Goal: Navigation & Orientation: Find specific page/section

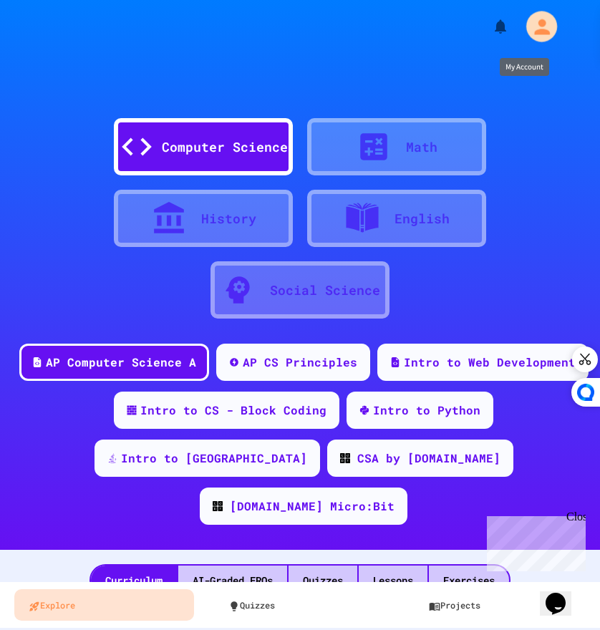
click at [541, 16] on icon "My Account" at bounding box center [541, 26] width 23 height 23
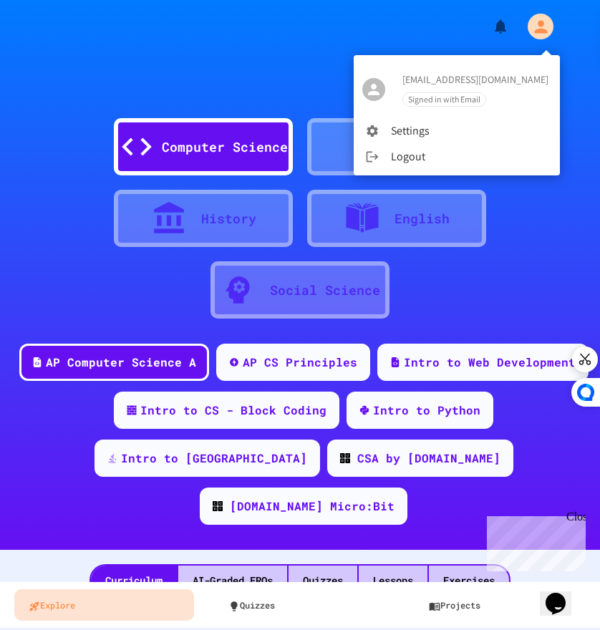
click at [429, 123] on li "Settings" at bounding box center [457, 131] width 206 height 26
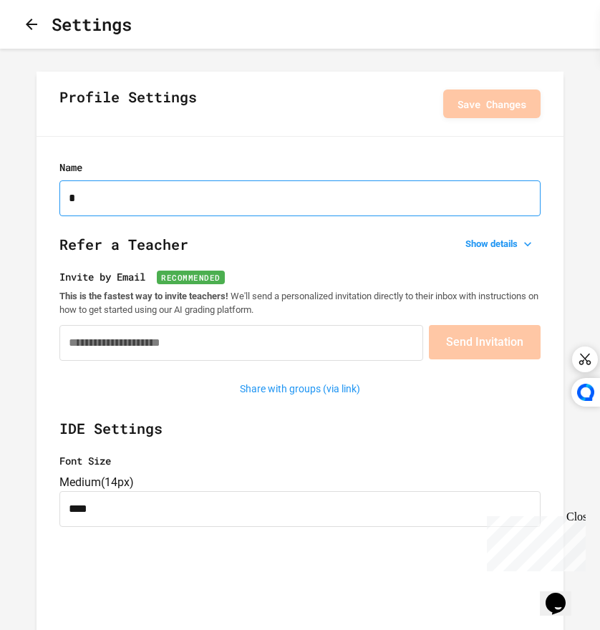
click at [203, 208] on input "Name" at bounding box center [299, 198] width 481 height 36
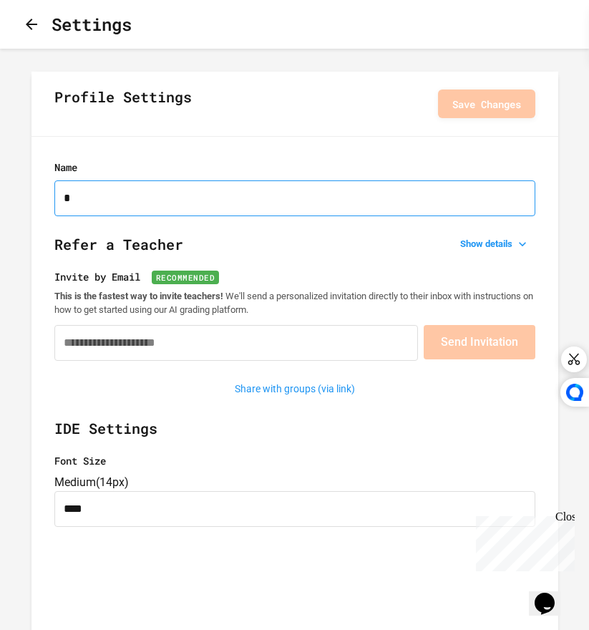
click at [232, 206] on input "Name" at bounding box center [294, 198] width 481 height 36
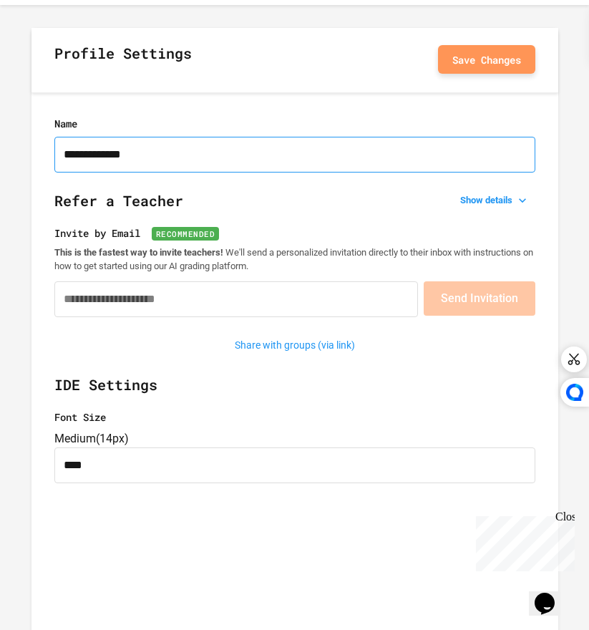
type input "**********"
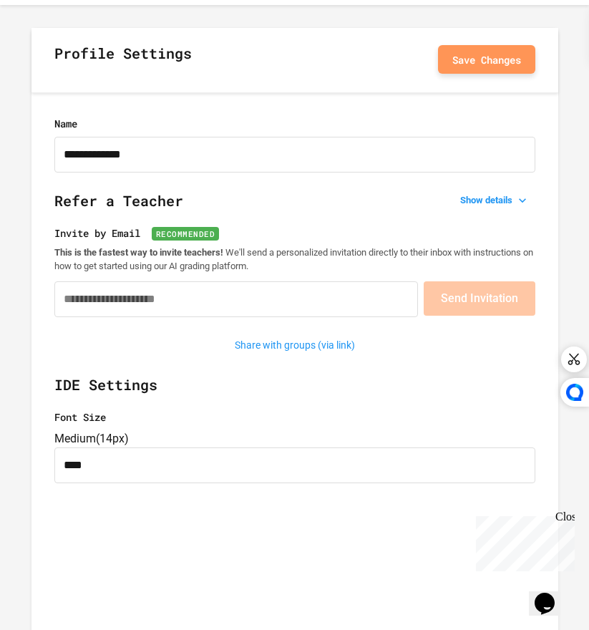
click at [469, 45] on button "Save Changes" at bounding box center [486, 59] width 97 height 29
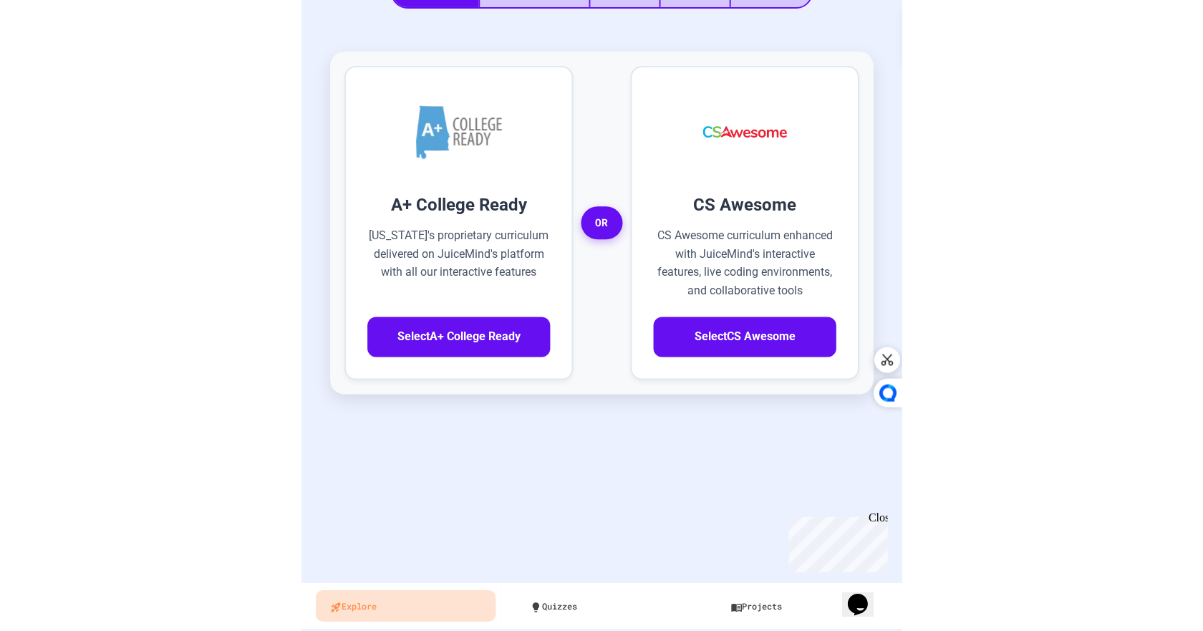
scroll to position [339, 0]
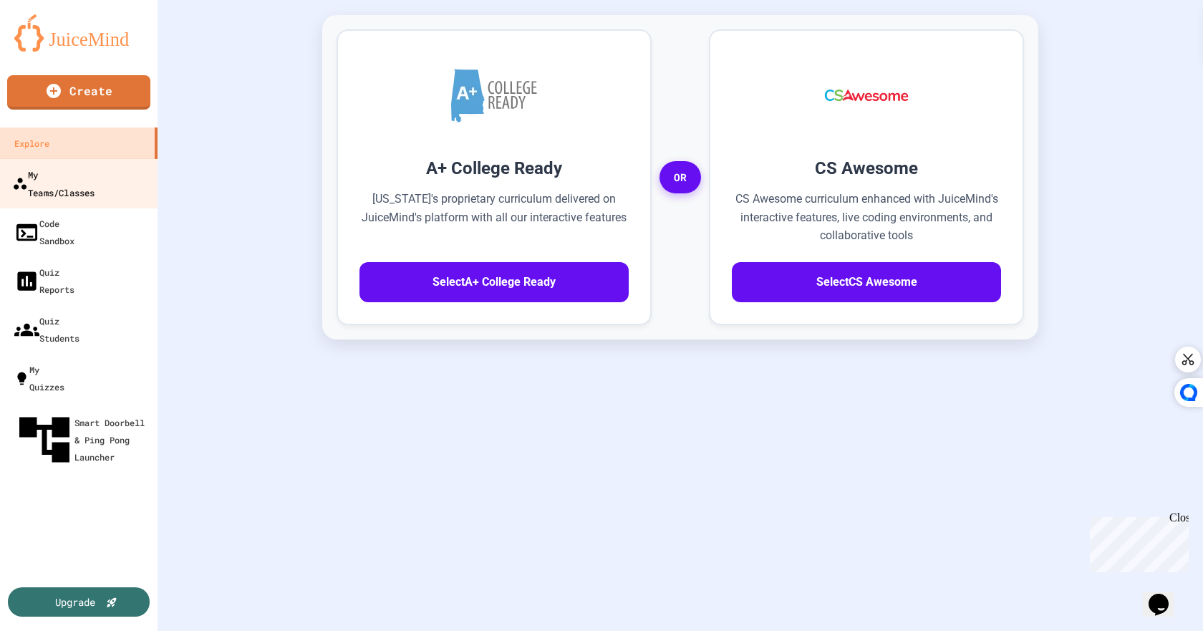
click at [92, 173] on div "My Teams/Classes" at bounding box center [53, 182] width 82 height 35
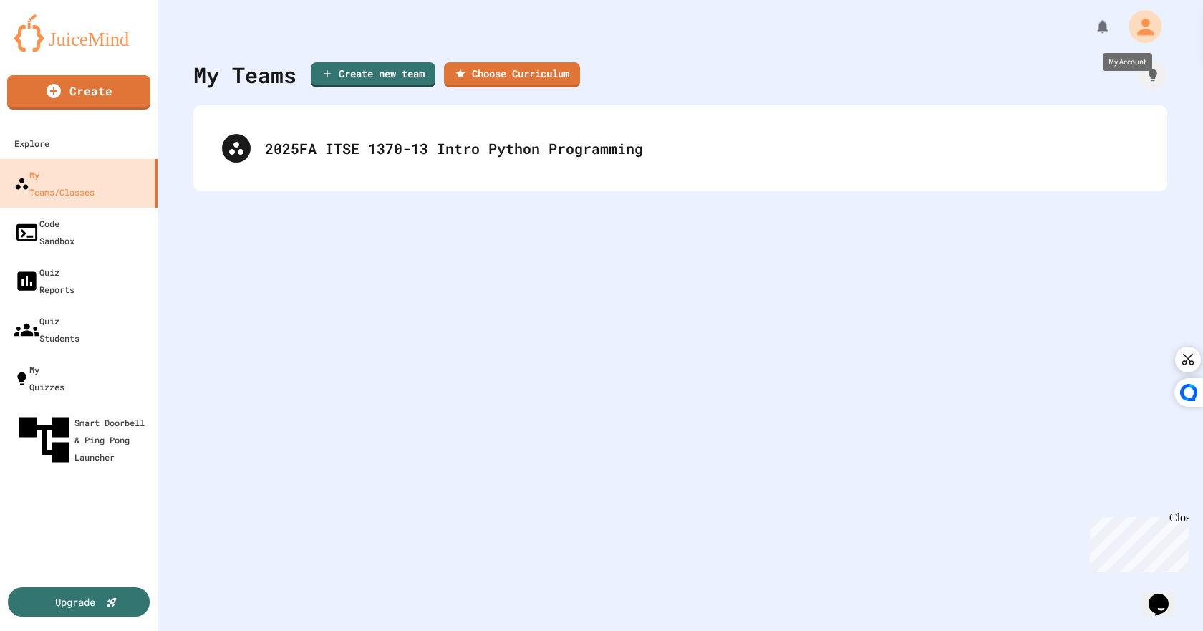
click at [599, 24] on div "My Account" at bounding box center [1144, 26] width 33 height 33
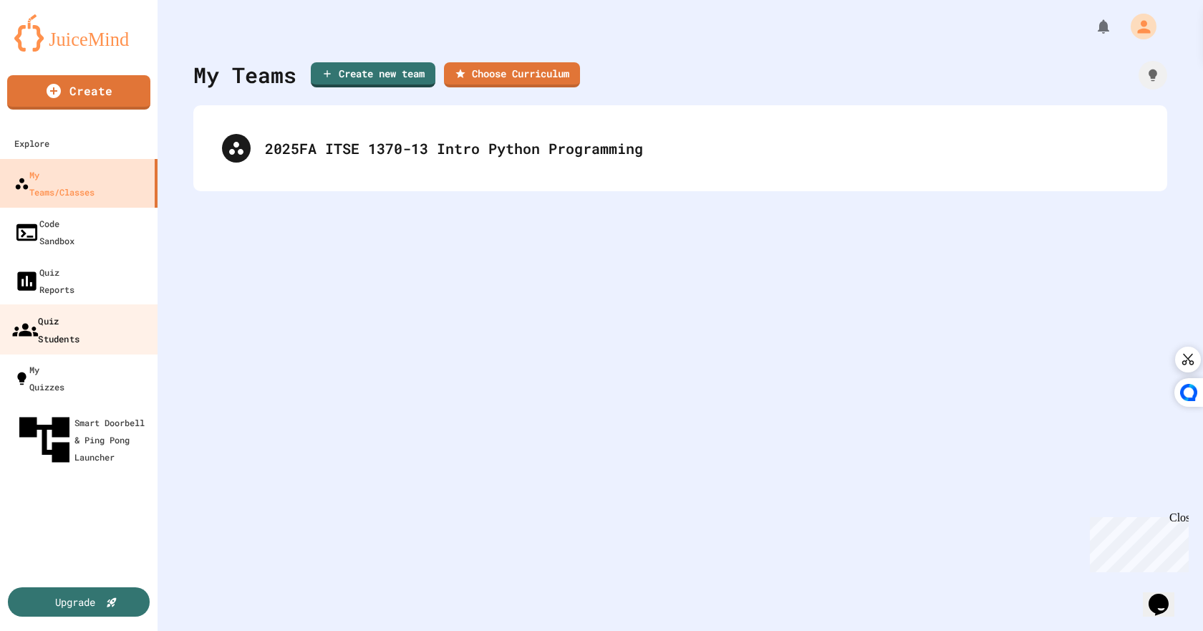
click at [79, 311] on div "Quiz Students" at bounding box center [45, 328] width 67 height 35
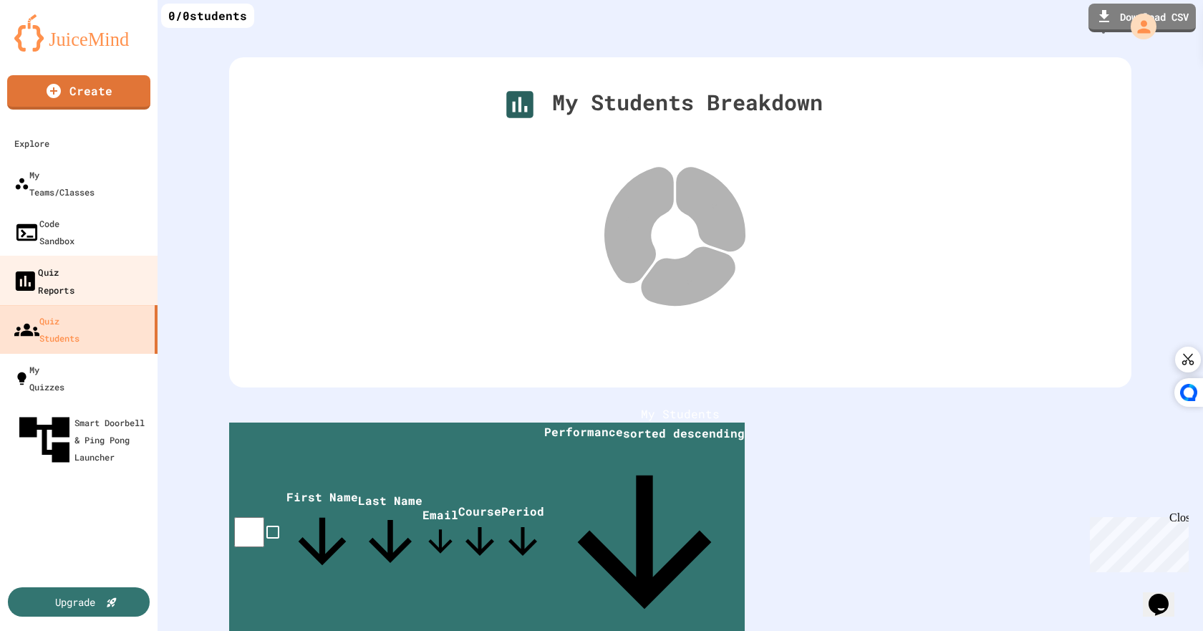
click at [82, 256] on link "Quiz Reports" at bounding box center [79, 281] width 163 height 50
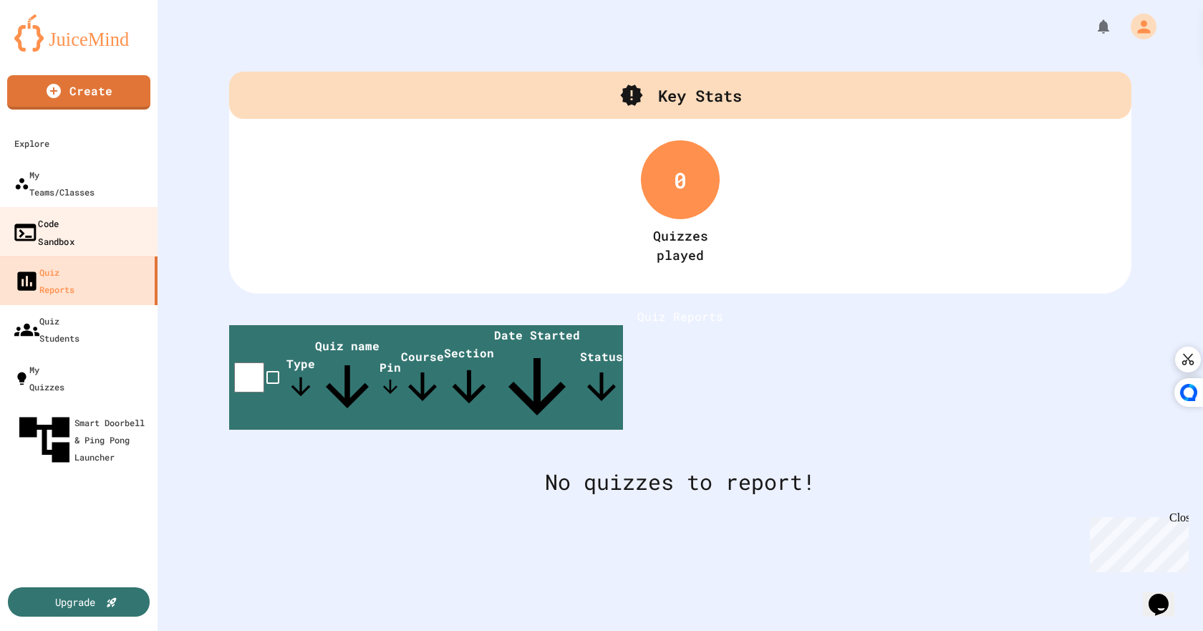
click at [74, 214] on div "Code Sandbox" at bounding box center [43, 231] width 62 height 35
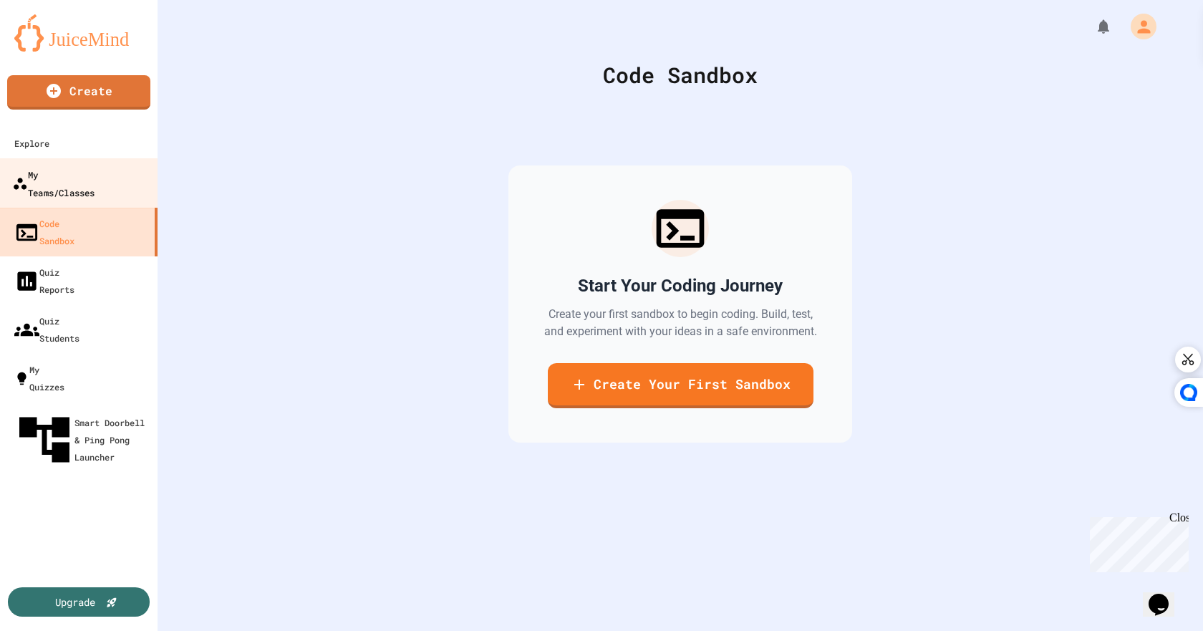
click at [94, 181] on div "My Teams/Classes" at bounding box center [53, 182] width 82 height 35
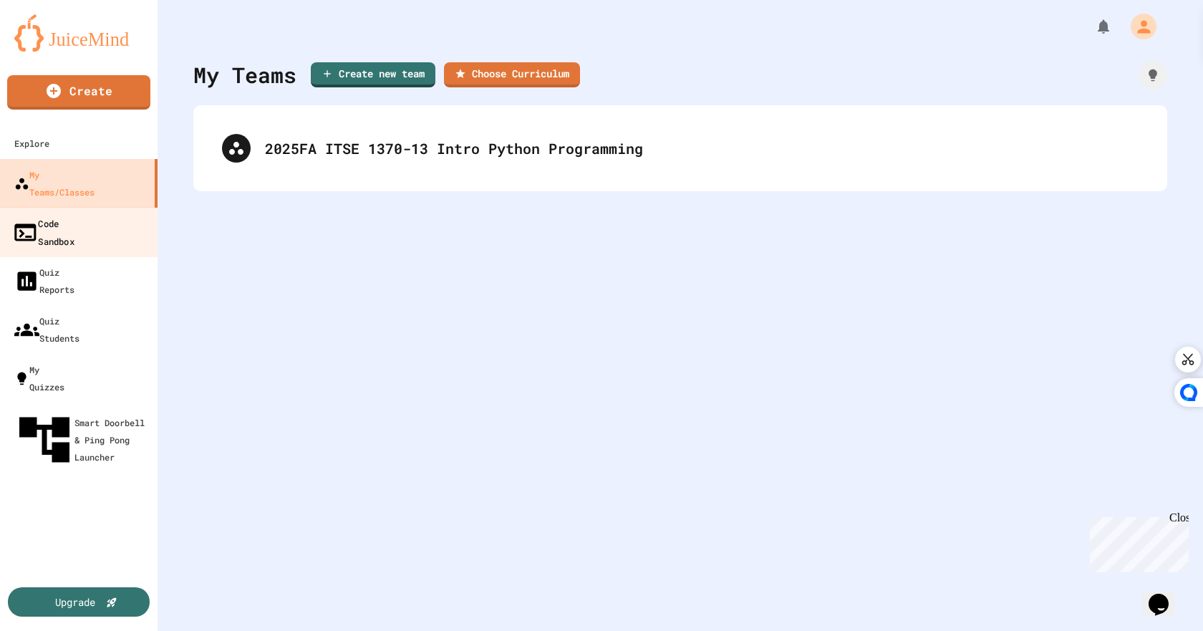
click at [74, 214] on div "Code Sandbox" at bounding box center [43, 231] width 62 height 35
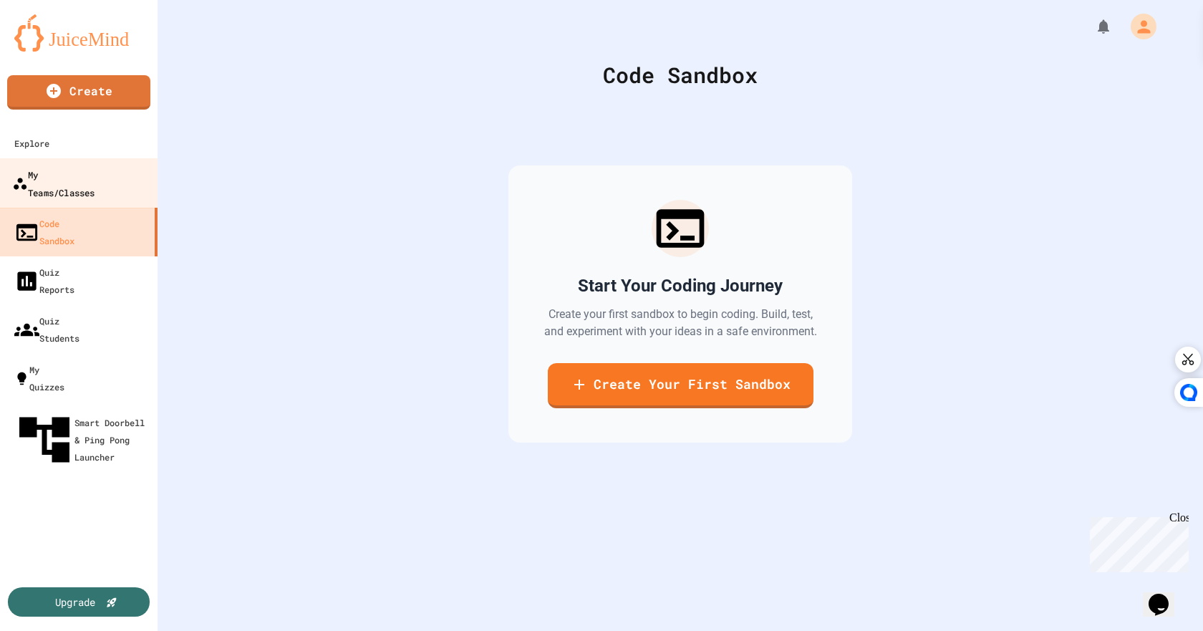
click at [92, 183] on div "My Teams/Classes" at bounding box center [53, 182] width 82 height 35
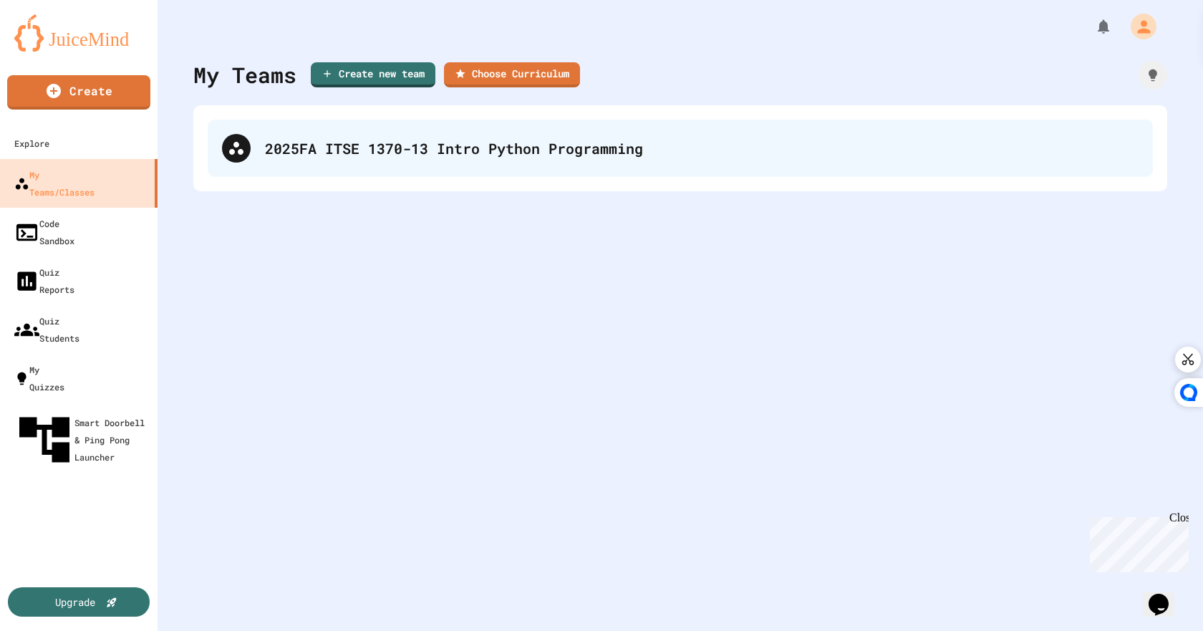
click at [407, 170] on div "2025FA ITSE 1370-13 Intro Python Programming" at bounding box center [680, 148] width 945 height 57
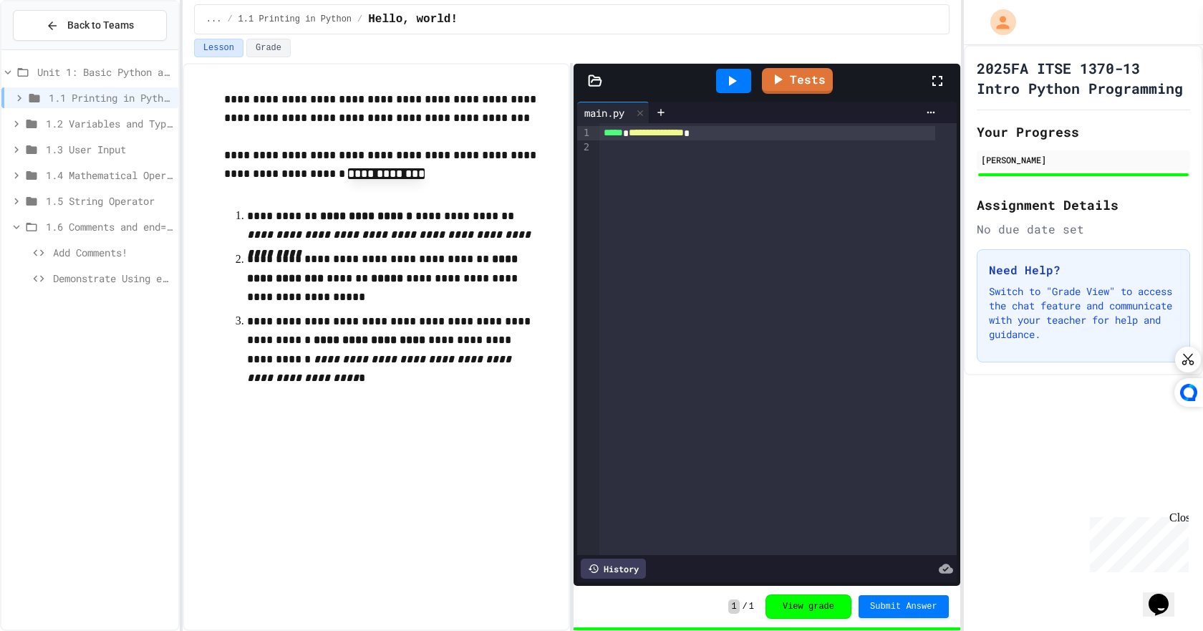
click at [113, 277] on span "Demonstrate Using end= and sep=" at bounding box center [113, 278] width 120 height 15
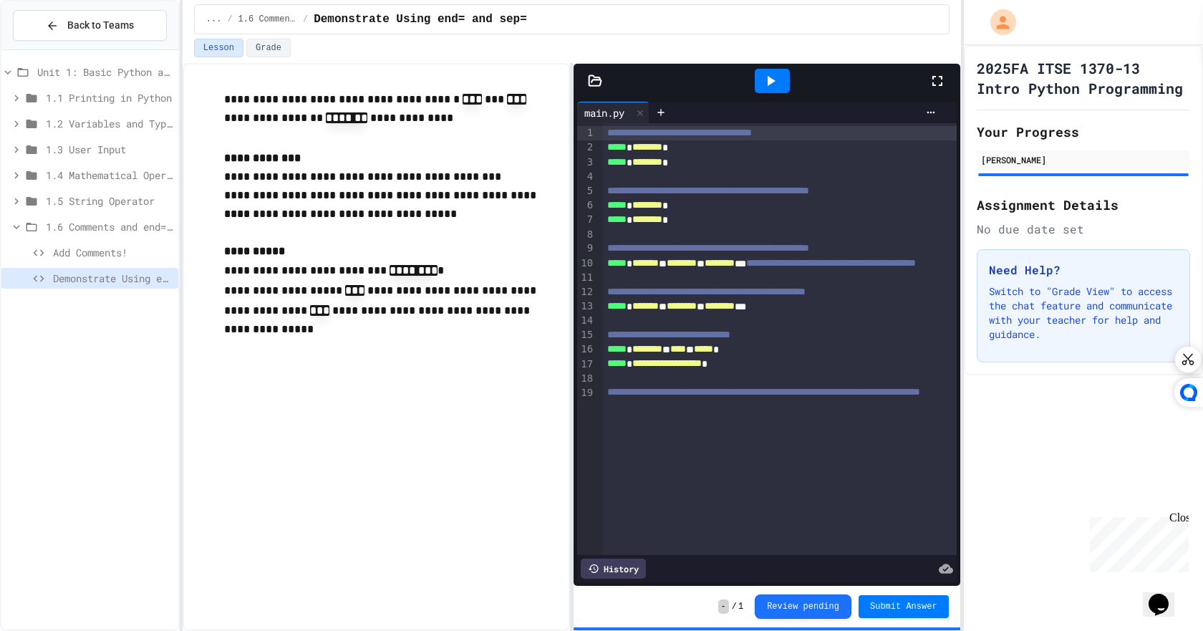
click at [92, 251] on span "Add Comments!" at bounding box center [113, 252] width 120 height 15
